Goal: Information Seeking & Learning: Check status

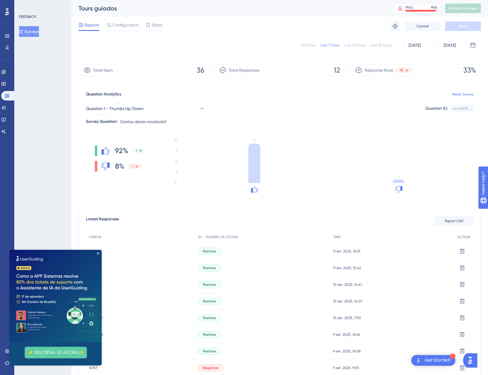
click at [97, 252] on img at bounding box center [56, 296] width 92 height 92
click at [98, 254] on icon "Close Preview" at bounding box center [98, 253] width 2 height 2
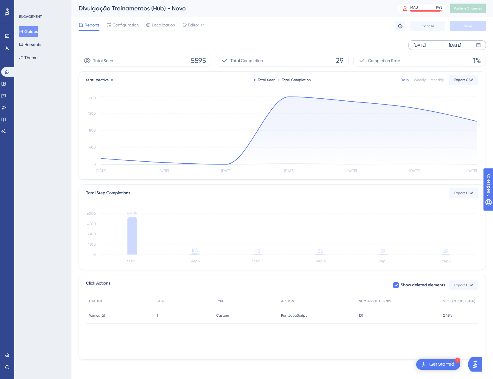
click at [425, 46] on div "[DATE]" at bounding box center [419, 45] width 12 height 7
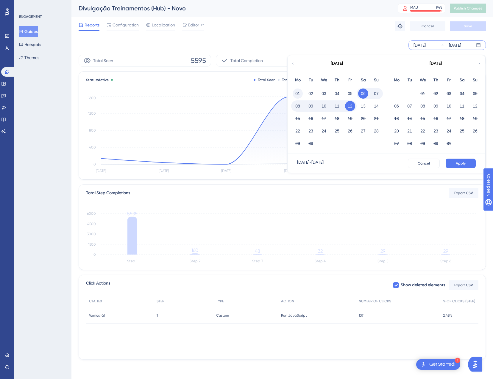
click at [302, 95] on button "01" at bounding box center [297, 94] width 10 height 10
click at [455, 160] on button "Apply" at bounding box center [460, 164] width 30 height 10
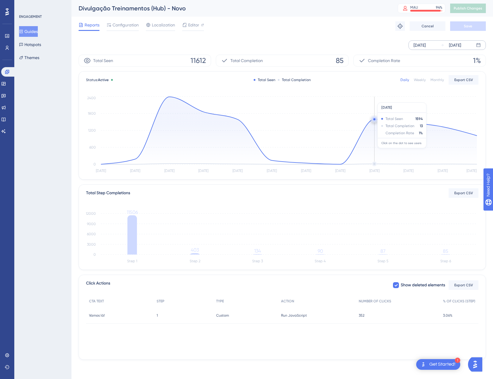
drag, startPoint x: 421, startPoint y: 148, endPoint x: 341, endPoint y: 138, distance: 80.4
click at [362, 148] on icon at bounding box center [289, 131] width 376 height 68
click at [309, 46] on div "[DATE] [DATE]" at bounding box center [282, 45] width 407 height 10
click at [8, 34] on icon at bounding box center [7, 36] width 4 height 4
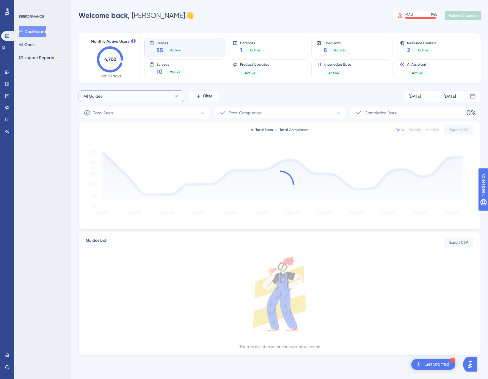
click at [140, 93] on button "All Guides" at bounding box center [132, 96] width 106 height 12
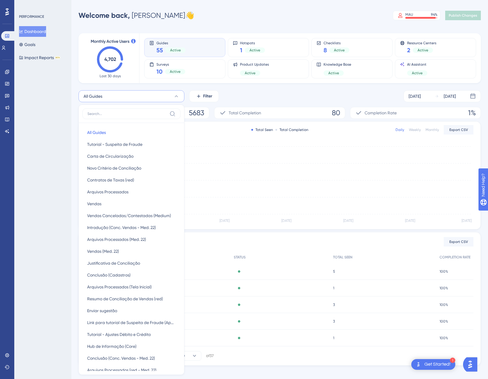
scroll to position [40, 0]
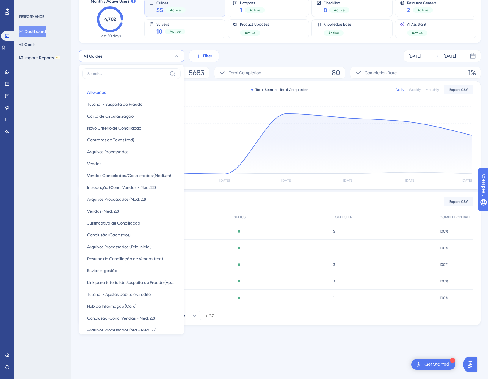
click at [203, 58] on span "Filter" at bounding box center [207, 56] width 9 height 7
click at [132, 76] on input at bounding box center [127, 73] width 80 height 5
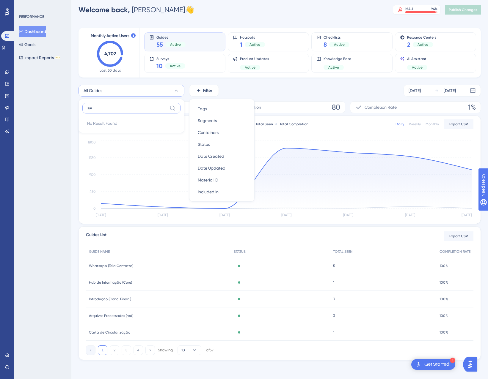
scroll to position [6, 0]
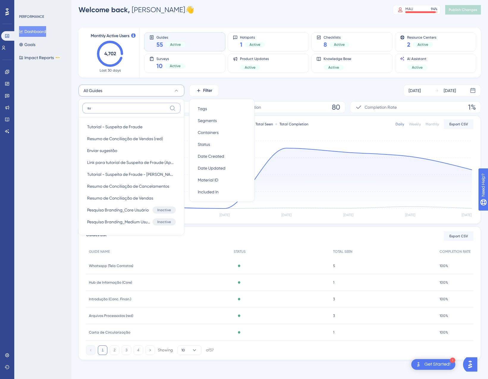
type input "s"
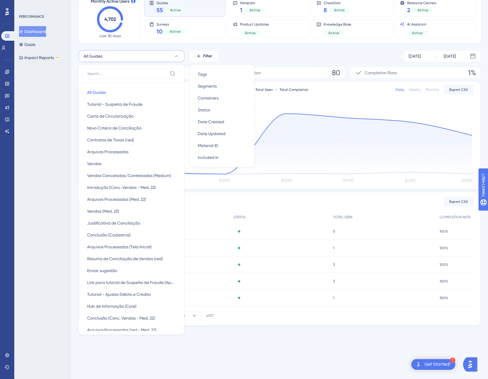
click at [240, 53] on div "All Guides All Guides All Guides Tutorial - Suspeita de Fraude Tutorial - Suspe…" at bounding box center [280, 56] width 402 height 12
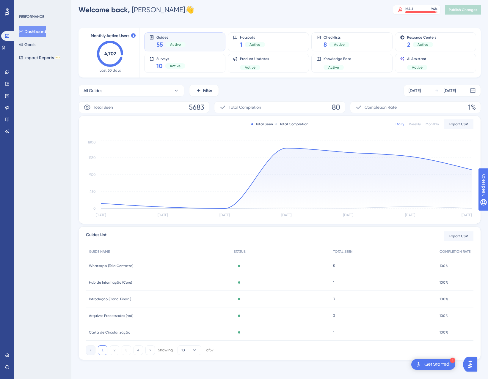
scroll to position [6, 0]
click at [202, 64] on div "Surveys 10 Active" at bounding box center [184, 64] width 71 height 14
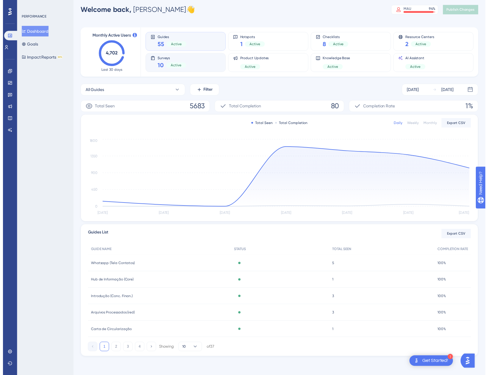
scroll to position [0, 0]
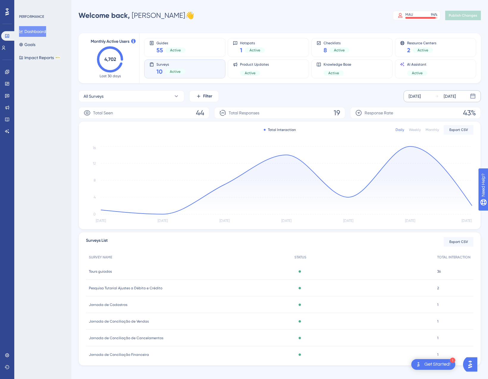
click at [451, 94] on div "[DATE]" at bounding box center [450, 96] width 12 height 7
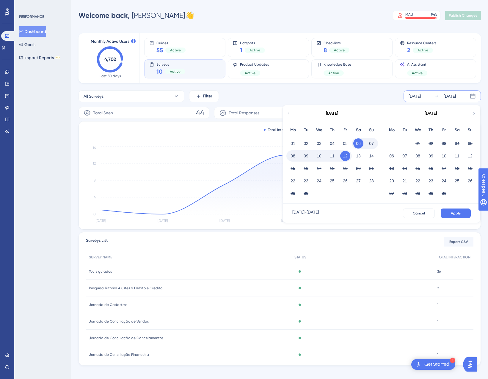
click at [334, 156] on button "11" at bounding box center [332, 156] width 10 height 10
click at [455, 211] on span "Apply" at bounding box center [456, 213] width 10 height 5
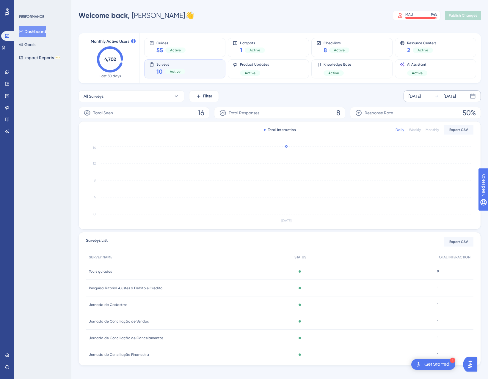
click at [436, 275] on div "9 9" at bounding box center [453, 272] width 39 height 17
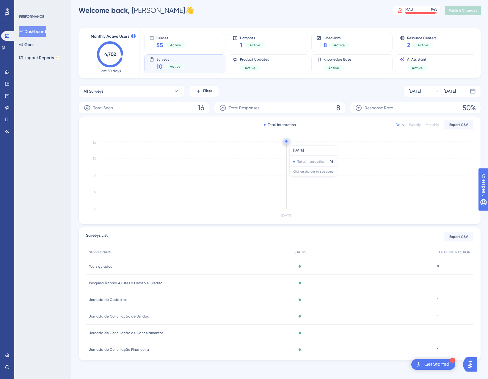
scroll to position [6, 0]
click at [427, 300] on div "Active" at bounding box center [362, 299] width 143 height 17
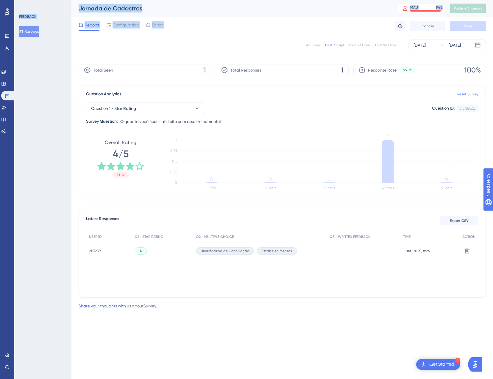
click at [371, 279] on div "USER ID Q1 - STAR RATING Q2 - MULTIPLE CHOICE Q3 - WRITTEN FEEDBACK TIME ACTION…" at bounding box center [282, 260] width 392 height 59
click at [99, 251] on span "2113259" at bounding box center [95, 251] width 12 height 5
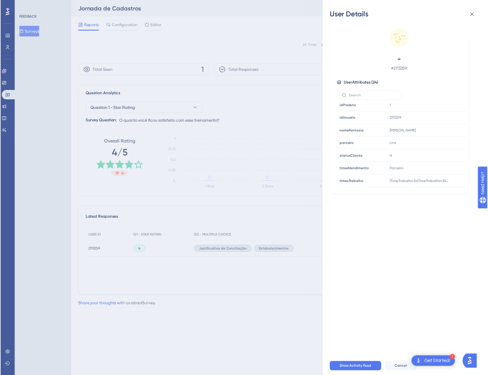
scroll to position [219, 0]
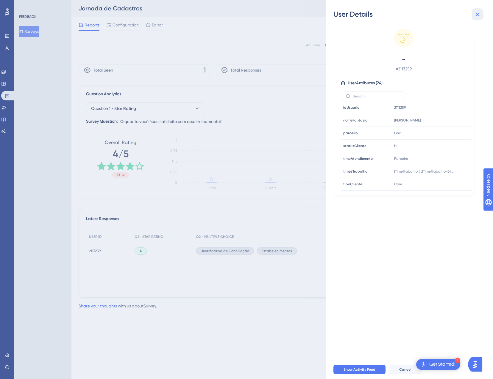
click at [475, 17] on icon at bounding box center [476, 14] width 7 height 7
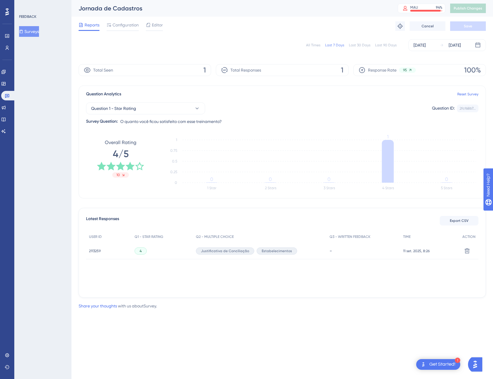
click at [224, 253] on span "Justificativa de Conciliação" at bounding box center [225, 251] width 48 height 5
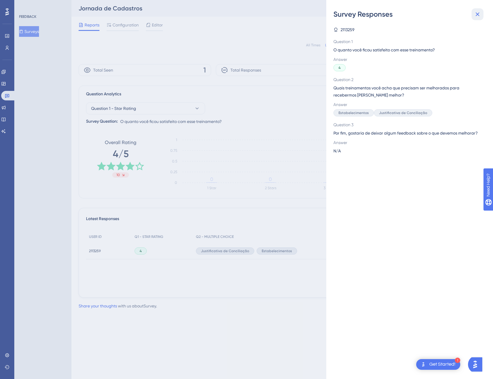
click at [480, 16] on icon at bounding box center [476, 14] width 7 height 7
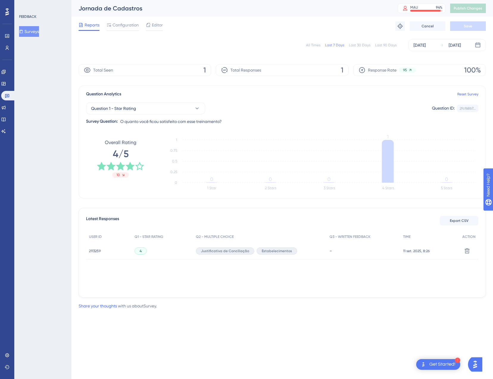
click at [37, 34] on button "Surveys" at bounding box center [29, 31] width 20 height 11
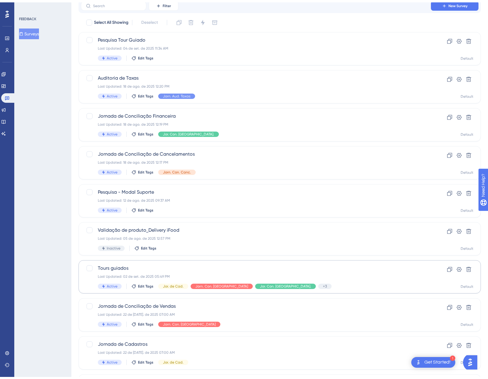
scroll to position [59, 0]
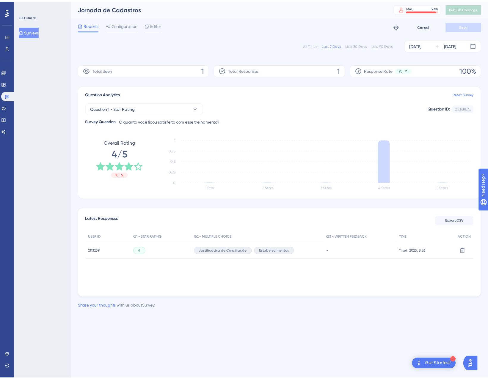
scroll to position [6, 0]
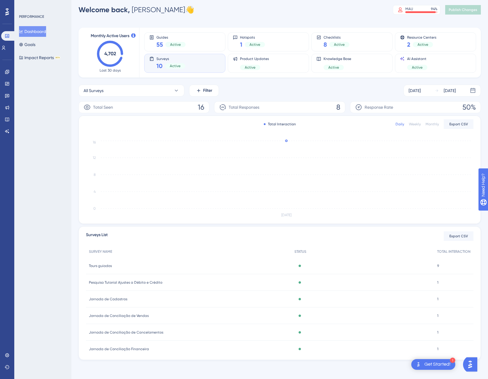
click at [139, 317] on span "Jornada de Conciliação de Vendas" at bounding box center [119, 316] width 60 height 5
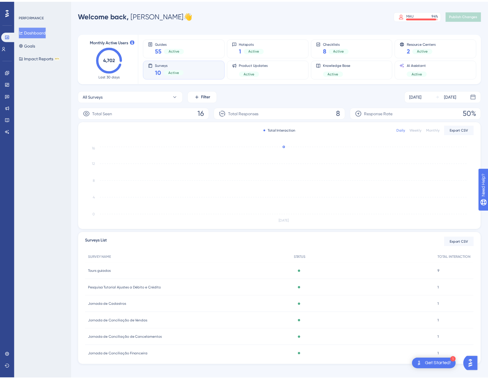
scroll to position [6, 0]
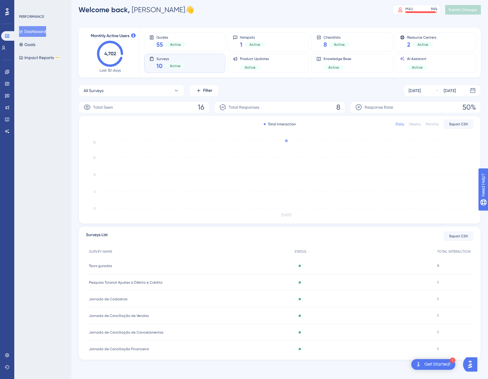
click at [128, 334] on span "Jornada de Conciliação de Cancelamentos" at bounding box center [126, 332] width 74 height 5
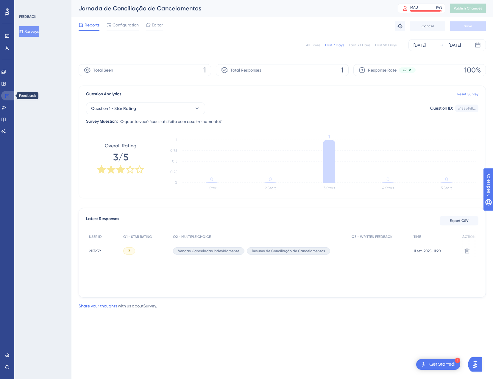
click at [7, 94] on icon at bounding box center [7, 95] width 5 height 5
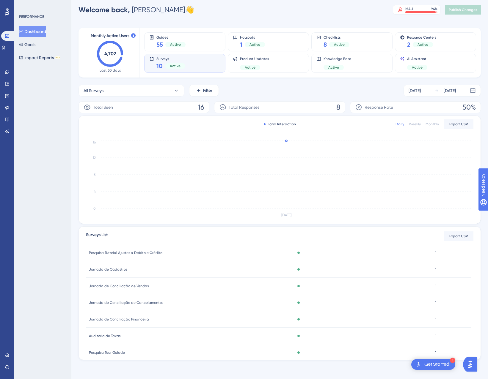
scroll to position [43, 0]
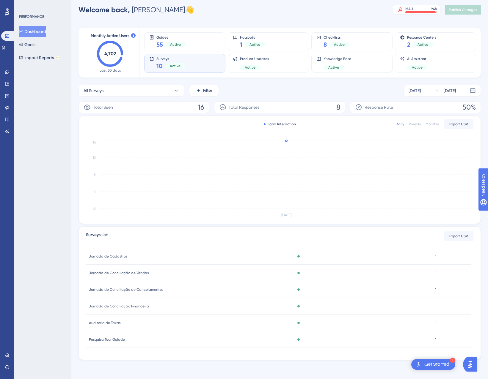
click at [129, 305] on span "Jornada de Conciliação Financeira" at bounding box center [119, 306] width 60 height 5
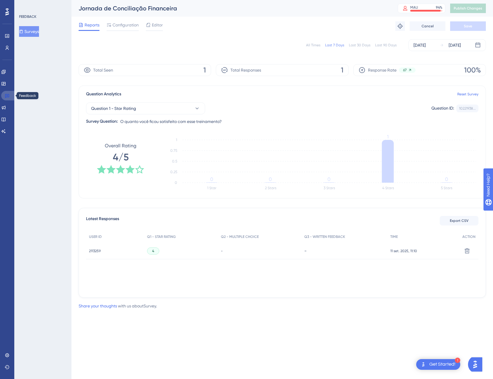
click at [8, 97] on icon at bounding box center [7, 95] width 5 height 5
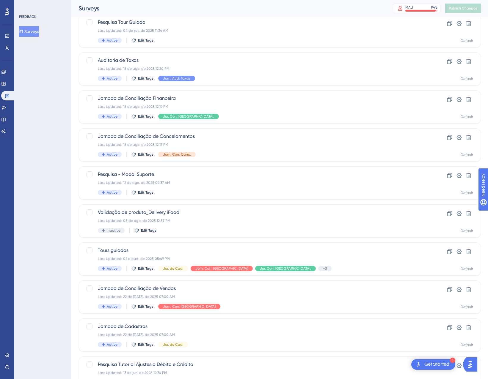
scroll to position [30, 0]
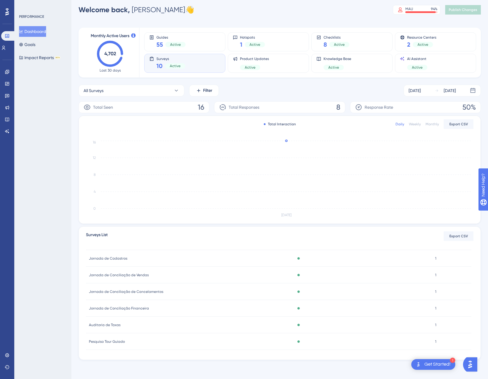
scroll to position [43, 0]
click at [112, 324] on span "Auditoria de Taxas" at bounding box center [105, 323] width 32 height 5
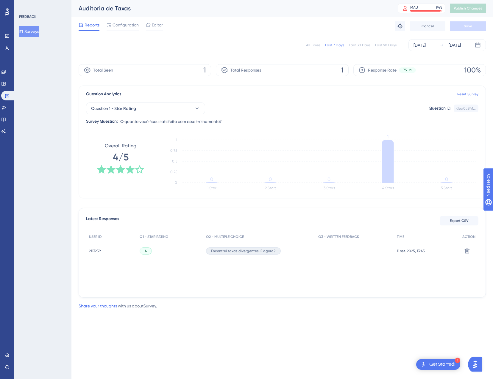
click at [320, 46] on div "All Times" at bounding box center [313, 45] width 14 height 5
click at [8, 96] on icon at bounding box center [7, 95] width 5 height 5
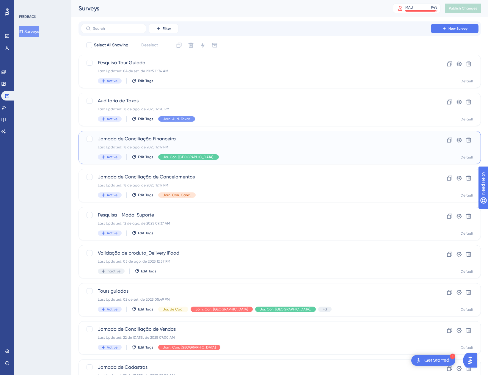
click at [229, 153] on div "Jornada de Conciliação Financeira Last Updated: 18 de ago. de 2025 12:19 PM Act…" at bounding box center [256, 147] width 316 height 24
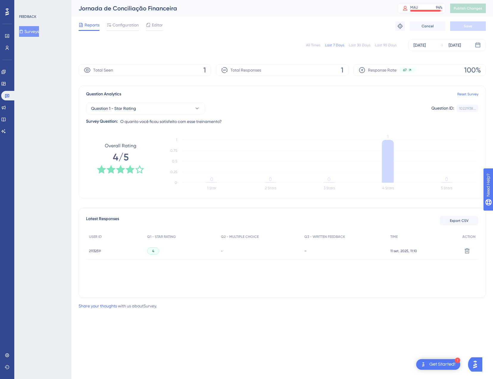
click at [315, 42] on div "All Times Last 7 Days Last 30 Days Last 90 Days [DATE] [DATE]" at bounding box center [282, 45] width 407 height 12
click at [315, 46] on div "All Times" at bounding box center [313, 45] width 14 height 5
click at [8, 101] on div "Engagement Widgets Feedback Product Updates Knowledge Base AI Assistant" at bounding box center [7, 101] width 12 height 69
click at [11, 95] on link at bounding box center [8, 96] width 14 height 10
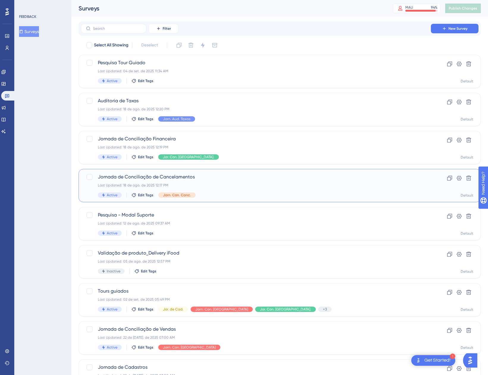
click at [254, 195] on div "Active Edit Tags Jorn. Con. Canc." at bounding box center [256, 194] width 316 height 5
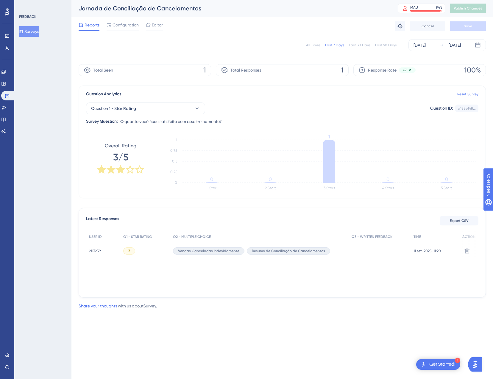
click at [313, 46] on div "All Times" at bounding box center [313, 45] width 14 height 5
click at [9, 95] on icon at bounding box center [7, 95] width 5 height 5
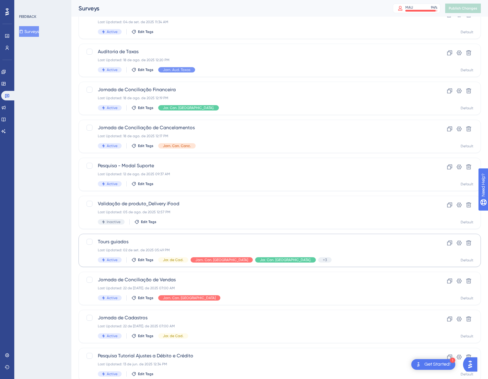
scroll to position [59, 0]
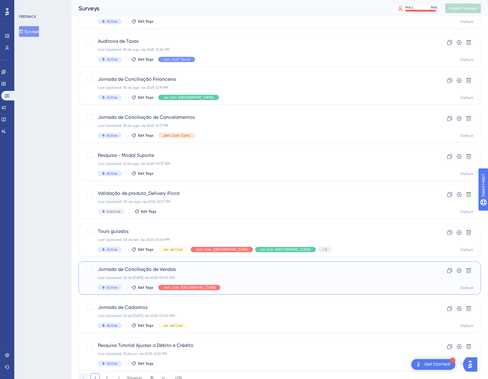
click at [257, 273] on span "Jornada de Conciliação de Vendas" at bounding box center [256, 269] width 316 height 7
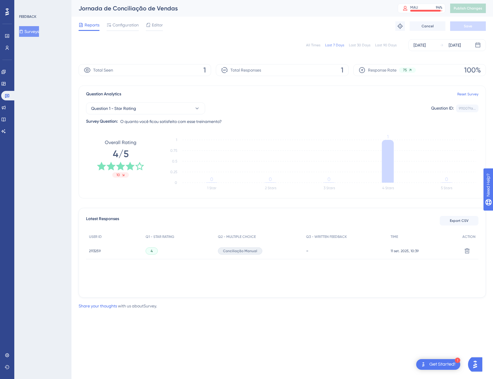
click at [317, 43] on div "All Times" at bounding box center [313, 45] width 14 height 5
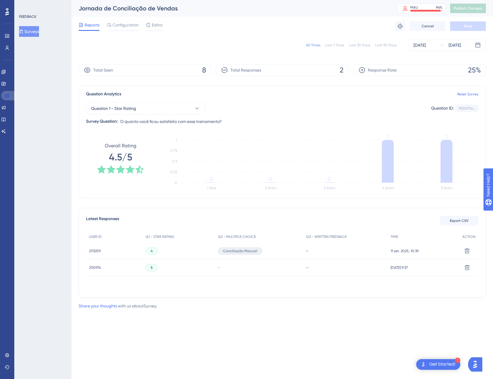
click at [10, 94] on link at bounding box center [8, 96] width 14 height 10
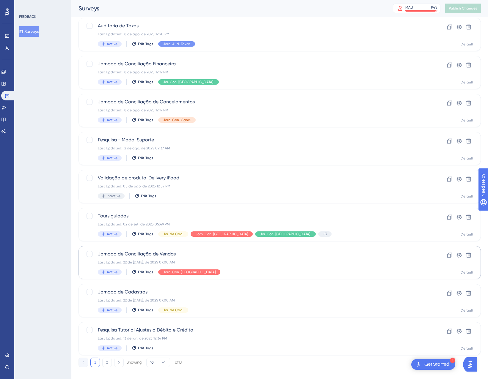
scroll to position [82, 0]
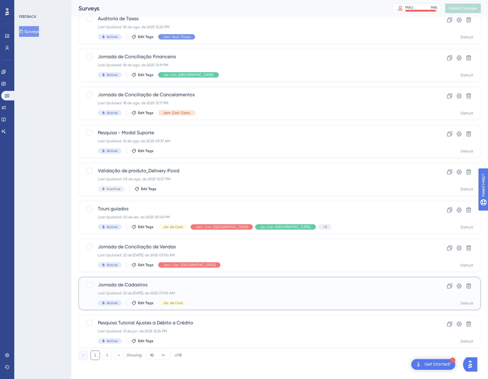
click at [245, 295] on div "Last Updated: 22 de [DATE]. de 2025 07:00 AM" at bounding box center [256, 293] width 316 height 5
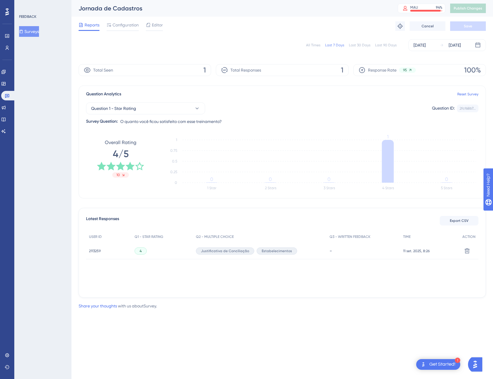
click at [314, 44] on div "All Times" at bounding box center [313, 45] width 14 height 5
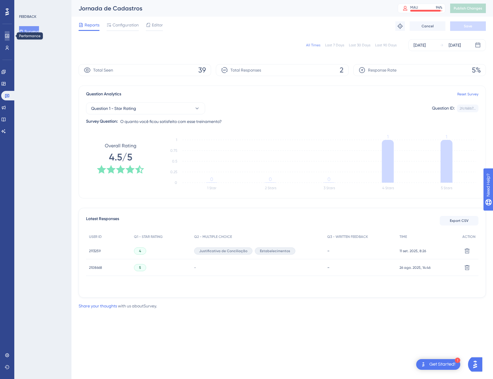
click at [5, 37] on icon at bounding box center [7, 36] width 5 height 5
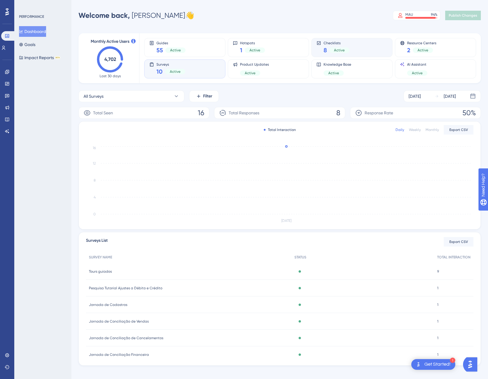
click at [380, 41] on div "Checklists 8 Active" at bounding box center [351, 48] width 71 height 14
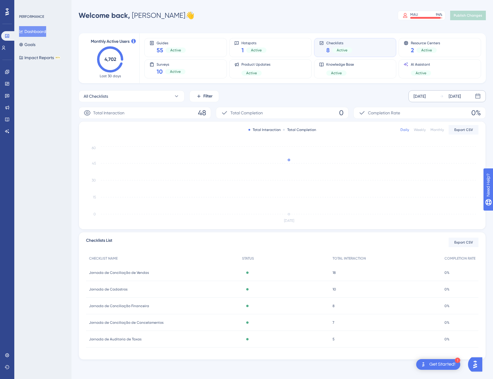
click at [414, 98] on div "[DATE]" at bounding box center [419, 96] width 12 height 7
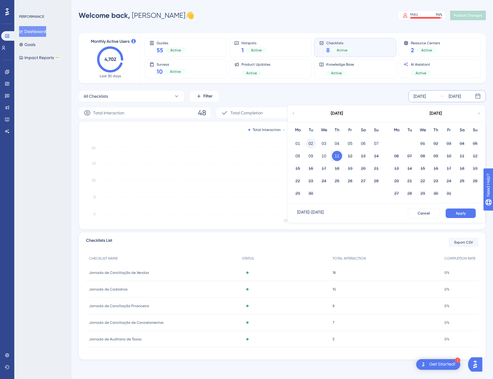
click at [310, 143] on button "02" at bounding box center [310, 144] width 10 height 10
click at [457, 213] on span "Apply" at bounding box center [460, 213] width 10 height 5
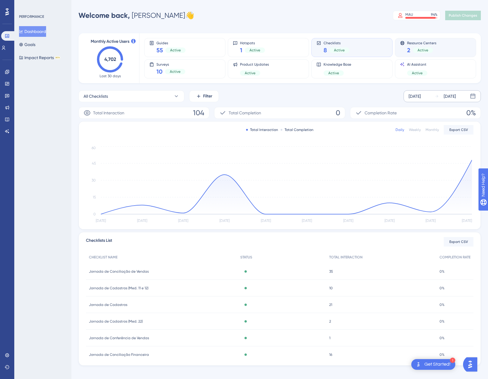
click at [432, 47] on div "2 Active" at bounding box center [421, 50] width 29 height 8
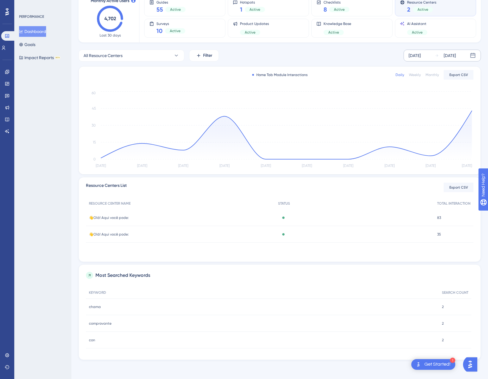
click at [92, 307] on span "chama" at bounding box center [95, 307] width 12 height 5
click at [416, 57] on div "[DATE]" at bounding box center [415, 55] width 12 height 7
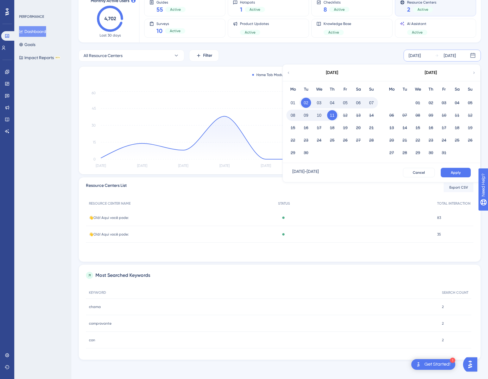
click at [289, 75] on icon at bounding box center [288, 72] width 4 height 5
click at [442, 101] on button "01" at bounding box center [444, 103] width 10 height 10
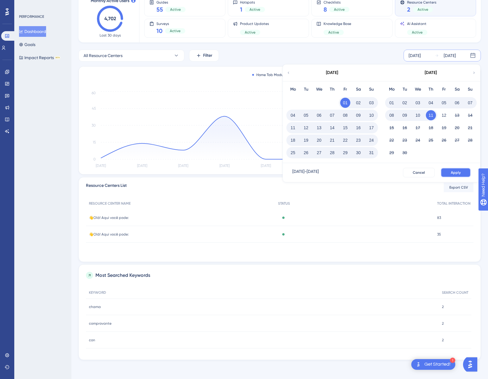
click at [459, 174] on span "Apply" at bounding box center [456, 172] width 10 height 5
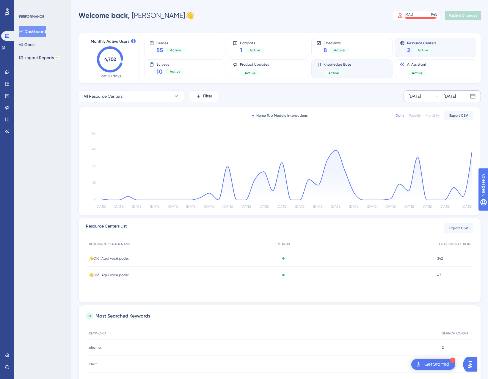
click at [345, 70] on div "Knowledge Base Active" at bounding box center [338, 69] width 28 height 14
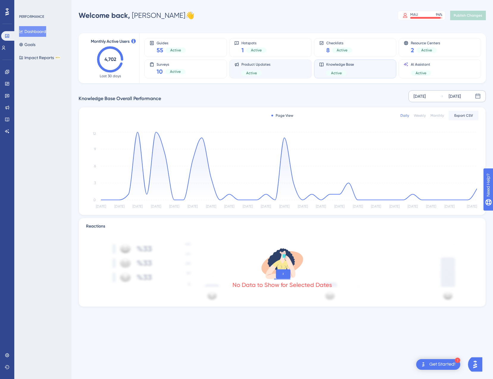
click at [274, 71] on div "Product Updates Active" at bounding box center [270, 69] width 72 height 14
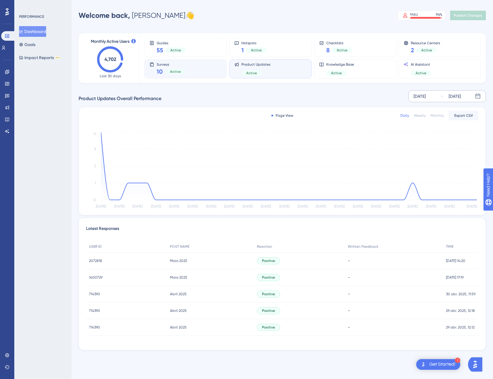
click at [181, 67] on div "Surveys 10 Active" at bounding box center [170, 69] width 29 height 14
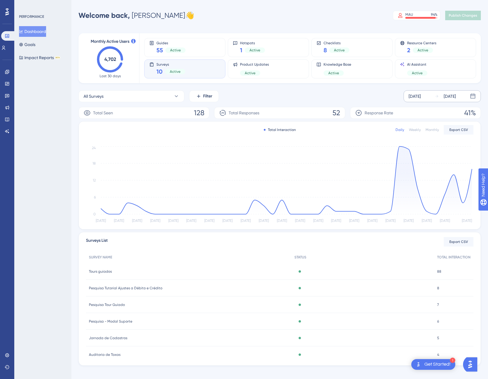
click at [105, 57] on text "4,702" at bounding box center [110, 60] width 12 height 6
click at [150, 46] on div "Guides 55 Active" at bounding box center [184, 48] width 71 height 14
